Goal: Task Accomplishment & Management: Manage account settings

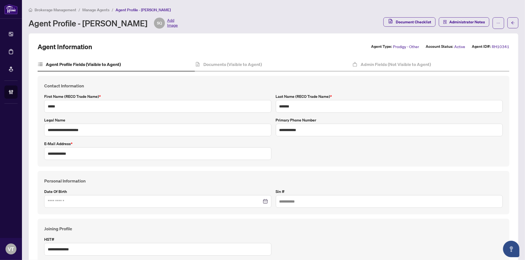
click at [101, 9] on span "Manage Agents" at bounding box center [95, 9] width 27 height 5
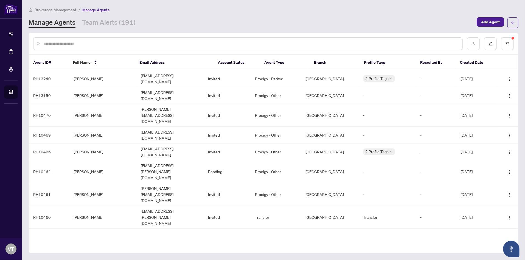
click at [105, 40] on div at bounding box center [247, 43] width 429 height 13
click at [103, 43] on input "text" at bounding box center [250, 44] width 415 height 6
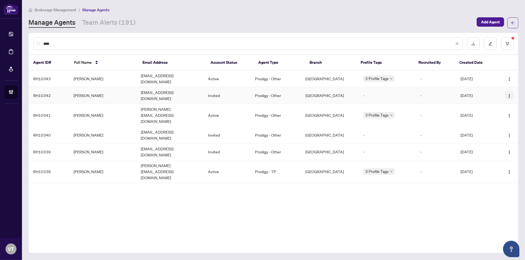
type input "****"
click at [510, 94] on img "button" at bounding box center [509, 96] width 4 height 4
click at [149, 88] on td "[EMAIL_ADDRESS][DOMAIN_NAME]" at bounding box center [169, 95] width 67 height 17
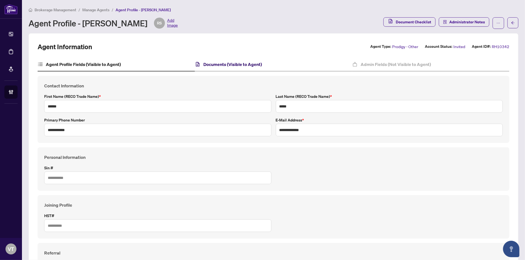
click at [225, 61] on h4 "Documents (Visible to Agent)" at bounding box center [232, 64] width 58 height 7
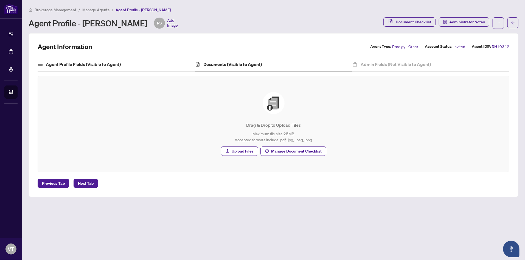
click at [59, 60] on div "Agent Profile Fields (Visible to Agent)" at bounding box center [116, 65] width 157 height 14
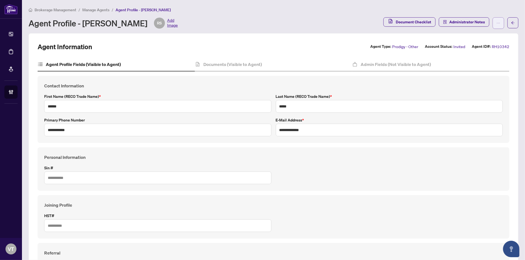
click at [496, 25] on span "button" at bounding box center [498, 23] width 4 height 9
click at [473, 45] on span "Resend Invitation" at bounding box center [476, 44] width 38 height 6
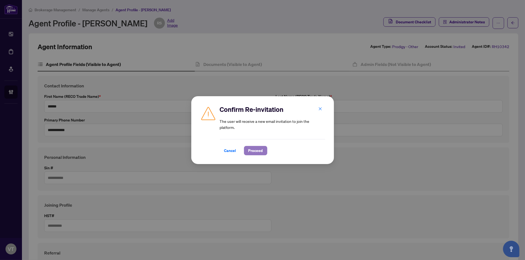
click at [260, 148] on span "Proceed" at bounding box center [255, 150] width 15 height 9
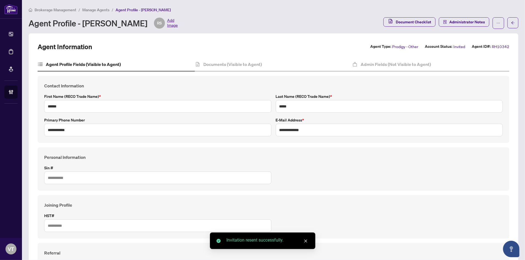
click at [96, 9] on span "Manage Agents" at bounding box center [95, 9] width 27 height 5
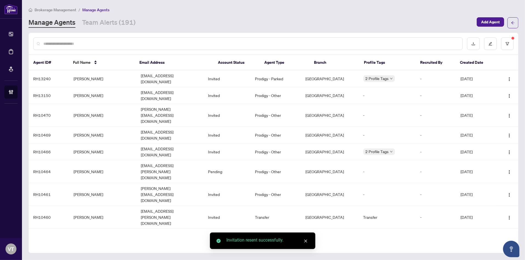
click at [139, 43] on input "text" at bounding box center [250, 44] width 415 height 6
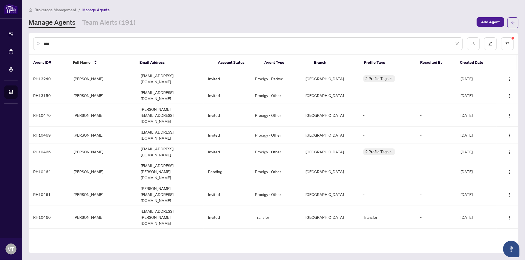
type input "****"
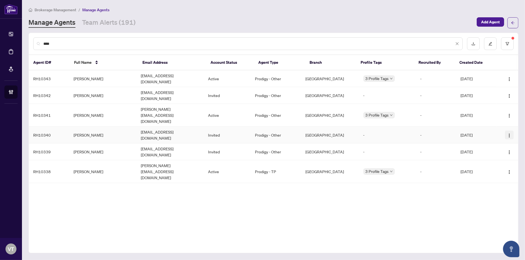
click at [509, 133] on img "button" at bounding box center [509, 135] width 4 height 4
click at [494, 136] on span "Resend Invitation" at bounding box center [494, 137] width 30 height 6
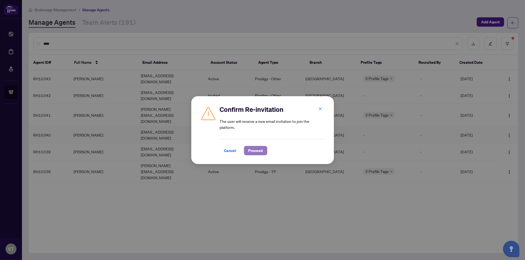
click at [257, 151] on span "Proceed" at bounding box center [255, 150] width 15 height 9
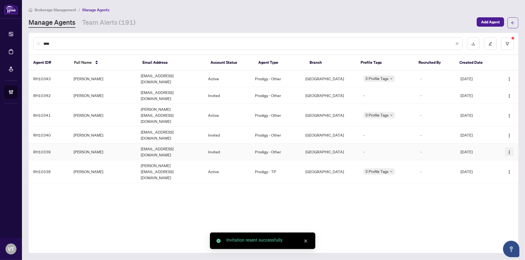
click at [511, 150] on img "button" at bounding box center [509, 152] width 4 height 4
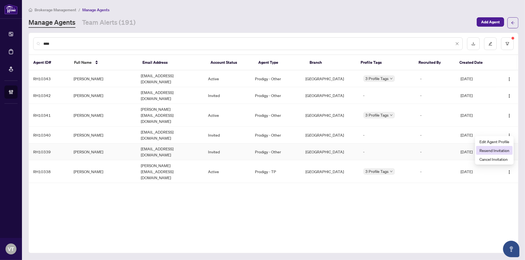
click at [489, 146] on li "Resend Invitation" at bounding box center [494, 150] width 36 height 9
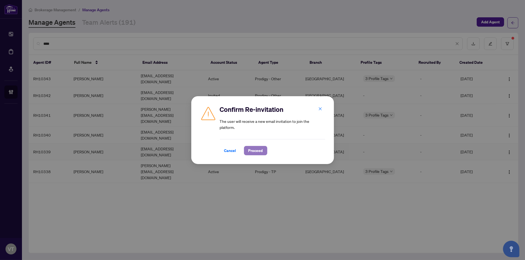
click at [258, 151] on span "Proceed" at bounding box center [255, 150] width 15 height 9
